Goal: Information Seeking & Learning: Understand process/instructions

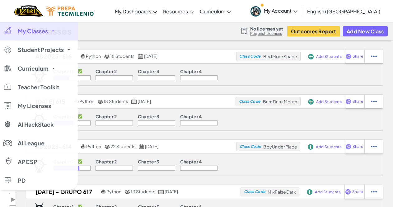
click at [32, 38] on link "My Classes" at bounding box center [39, 31] width 78 height 19
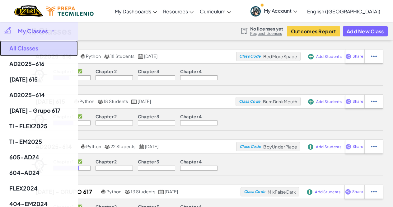
click at [35, 53] on link "All Classes" at bounding box center [39, 48] width 78 height 16
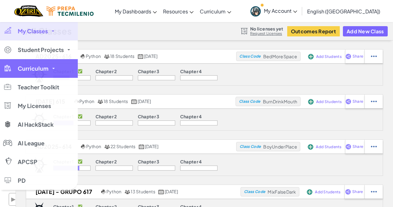
click at [31, 63] on link "Curriculum" at bounding box center [39, 68] width 78 height 19
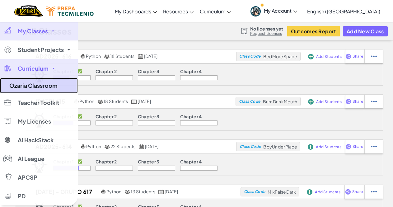
click at [49, 86] on link "Ozaria Classroom" at bounding box center [39, 86] width 78 height 16
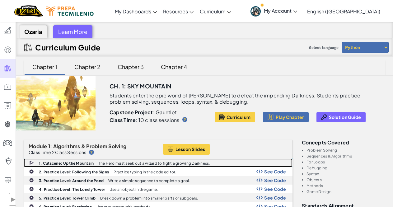
click at [81, 163] on b "1. Cutscene: Up the Mountain" at bounding box center [66, 163] width 55 height 5
